Goal: Information Seeking & Learning: Understand process/instructions

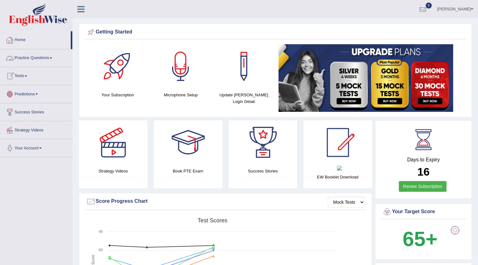
click at [25, 76] on link "Tests" at bounding box center [36, 75] width 72 height 16
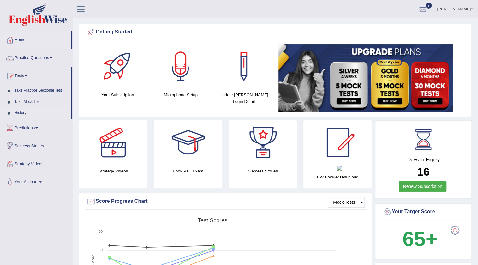
click at [25, 112] on link "History" at bounding box center [41, 112] width 59 height 11
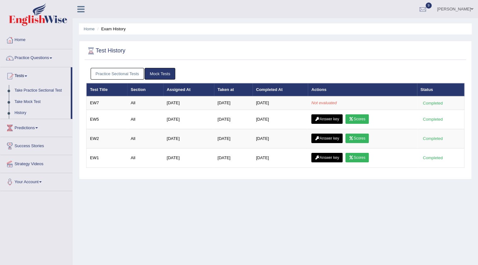
drag, startPoint x: 0, startPoint y: 47, endPoint x: 22, endPoint y: 98, distance: 54.9
click at [17, 97] on div "Home Practice Questions Speaking Practice Read Aloud Repeat Sentence Describe I…" at bounding box center [37, 111] width 82 height 160
click at [114, 74] on link "Practice Sectional Tests" at bounding box center [118, 74] width 54 height 12
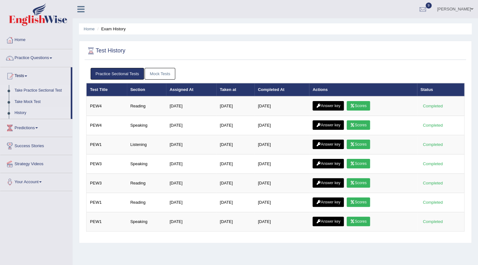
click at [35, 91] on link "Take Practice Sectional Test" at bounding box center [41, 90] width 59 height 11
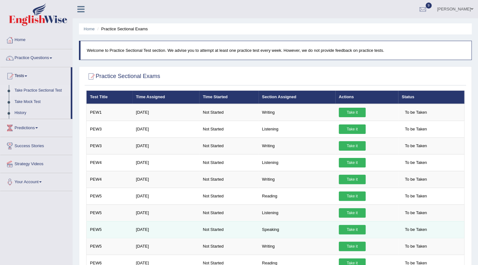
click at [357, 227] on link "Take it" at bounding box center [352, 229] width 27 height 9
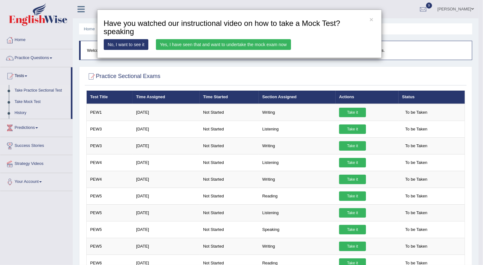
click at [263, 45] on link "Yes, I have seen that and want to undertake the mock exam now" at bounding box center [223, 44] width 135 height 11
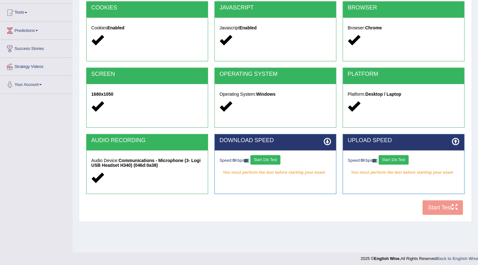
scroll to position [66, 0]
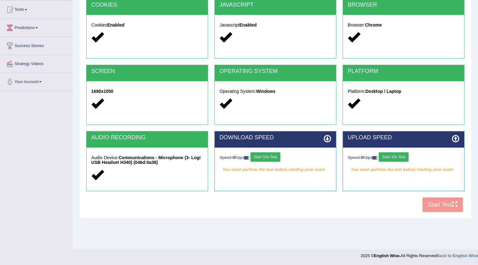
drag, startPoint x: 265, startPoint y: 153, endPoint x: 318, endPoint y: 168, distance: 54.6
click at [266, 153] on button "Start 10s Test" at bounding box center [266, 156] width 30 height 9
click at [396, 157] on div "Speed: 0 Kbps Start 10s Test" at bounding box center [404, 157] width 112 height 11
click at [281, 152] on button "Start 10s Test" at bounding box center [272, 156] width 30 height 9
click at [389, 155] on button "Start 10s Test" at bounding box center [394, 156] width 30 height 9
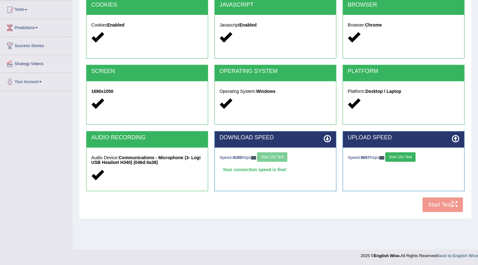
click at [411, 156] on button "Start 10s Test" at bounding box center [401, 156] width 30 height 9
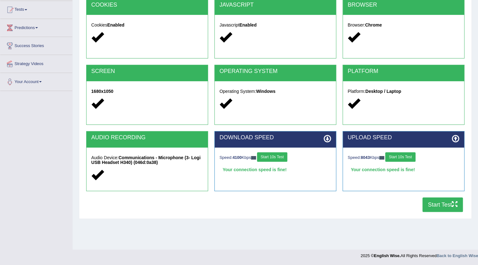
click at [439, 209] on button "Start Test" at bounding box center [443, 205] width 40 height 15
